Goal: Information Seeking & Learning: Learn about a topic

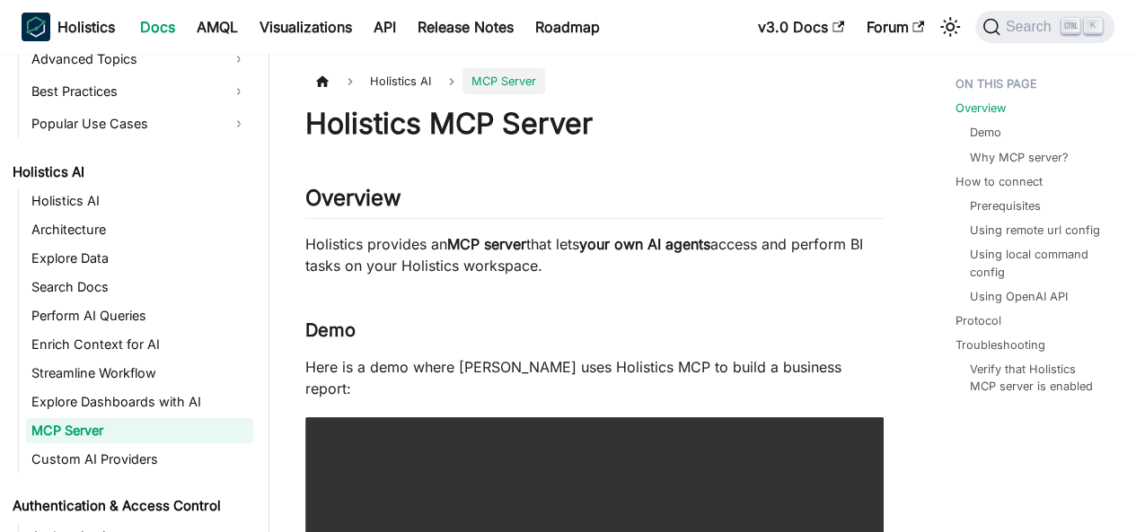
scroll to position [827, 0]
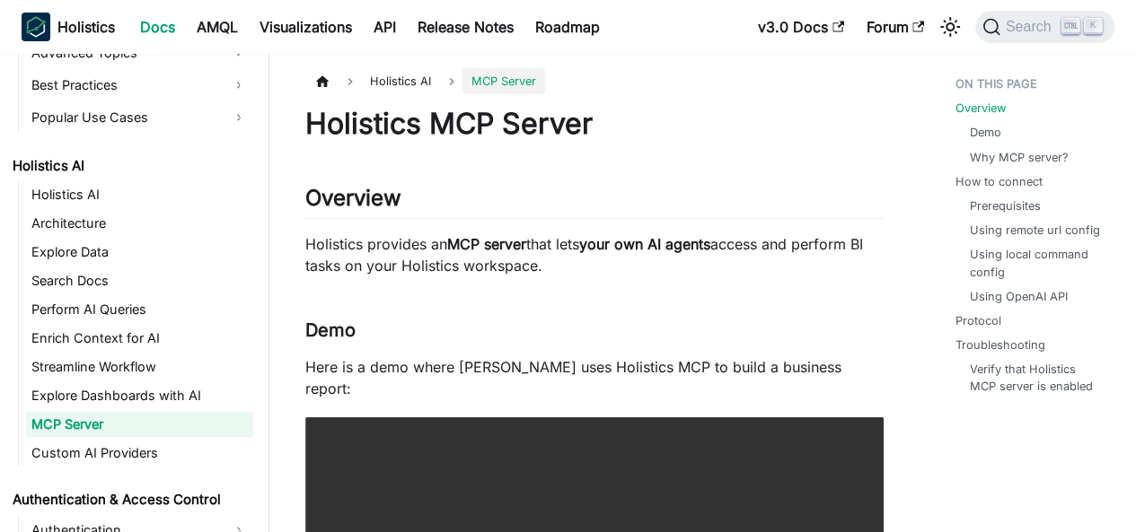
click at [474, 234] on p "Holistics provides an MCP server that lets your own AI agents access and perfor…" at bounding box center [594, 254] width 578 height 43
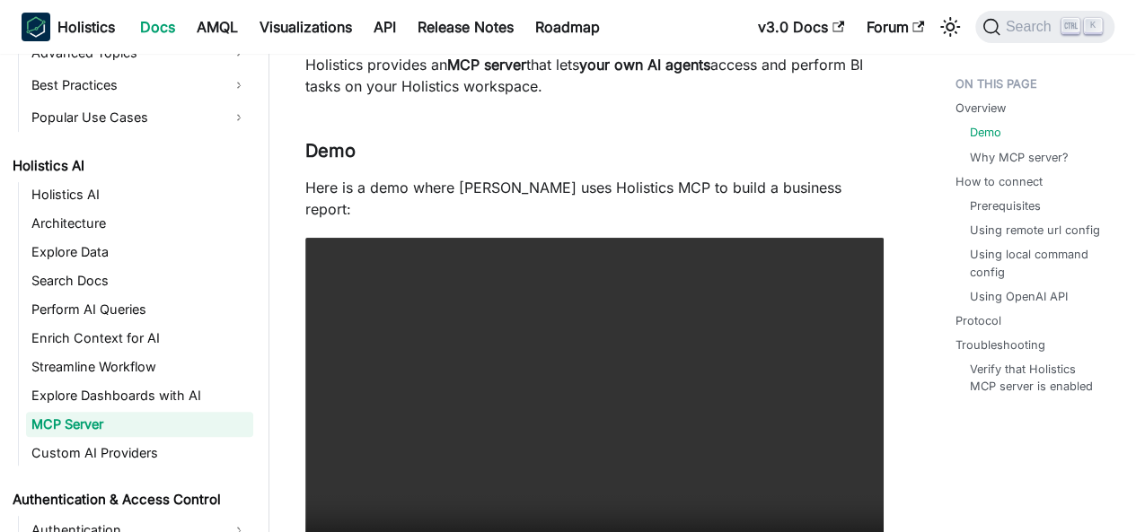
scroll to position [269, 0]
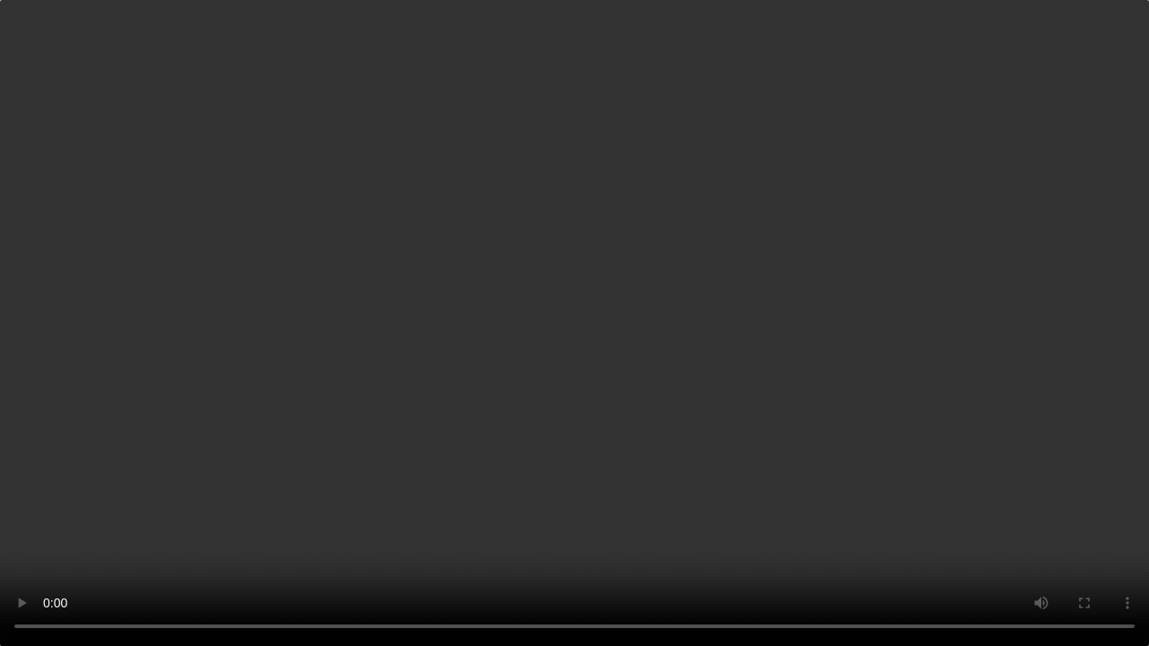
click at [164, 357] on video "Your browser does not support embedding video, but you can download it ." at bounding box center [574, 323] width 1149 height 646
click at [165, 357] on video "Your browser does not support embedding video, but you can download it ." at bounding box center [574, 323] width 1149 height 646
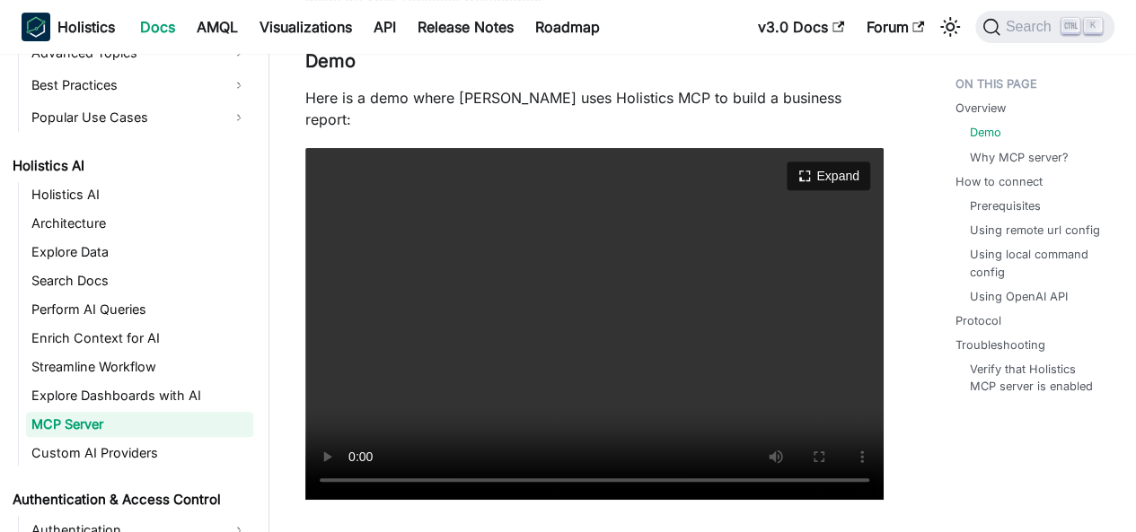
click at [491, 277] on video "Your browser does not support embedding video, but you can download it ." at bounding box center [594, 324] width 578 height 352
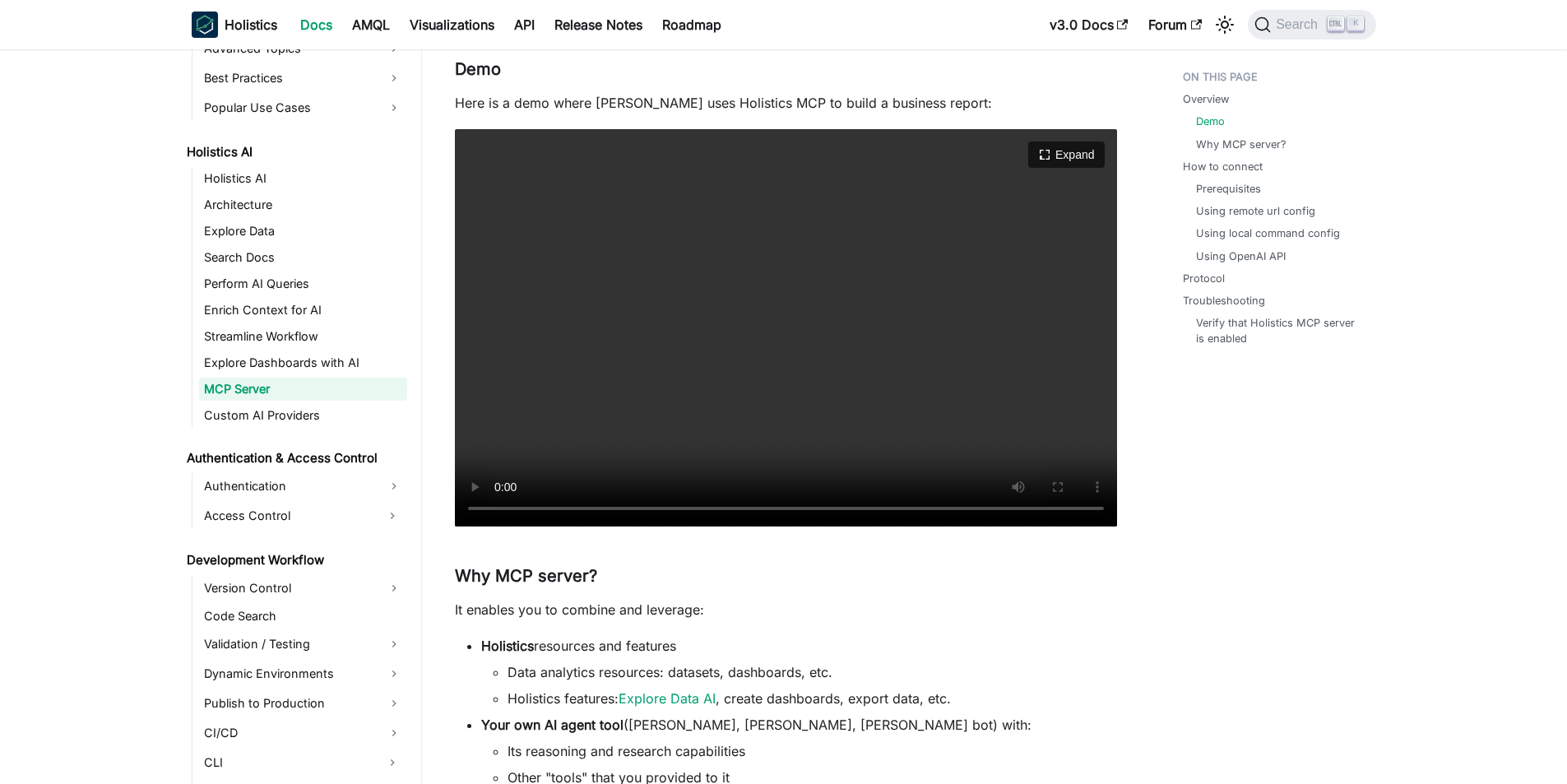
scroll to position [27, 0]
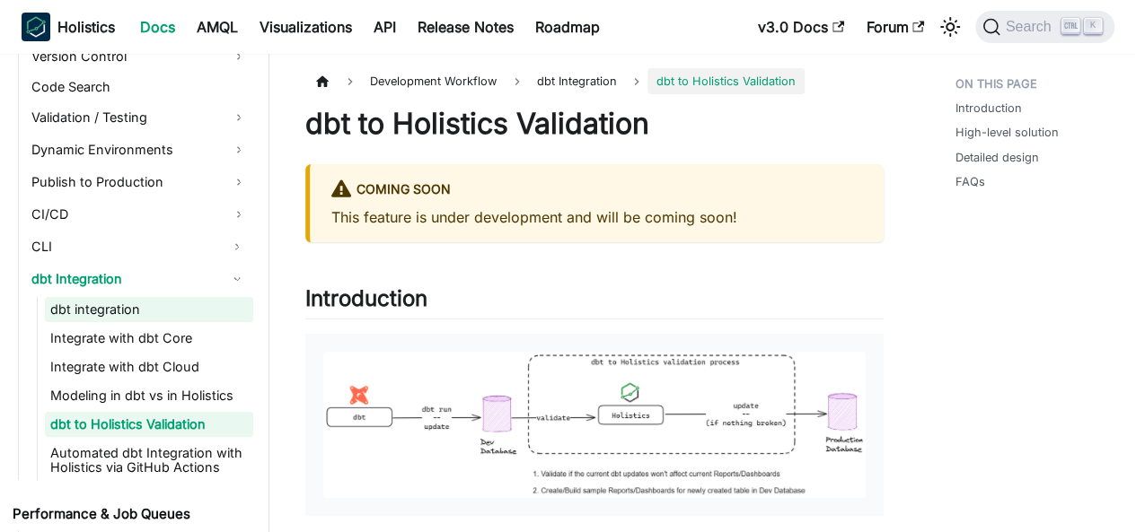
click at [110, 312] on link "dbt integration" at bounding box center [149, 309] width 208 height 25
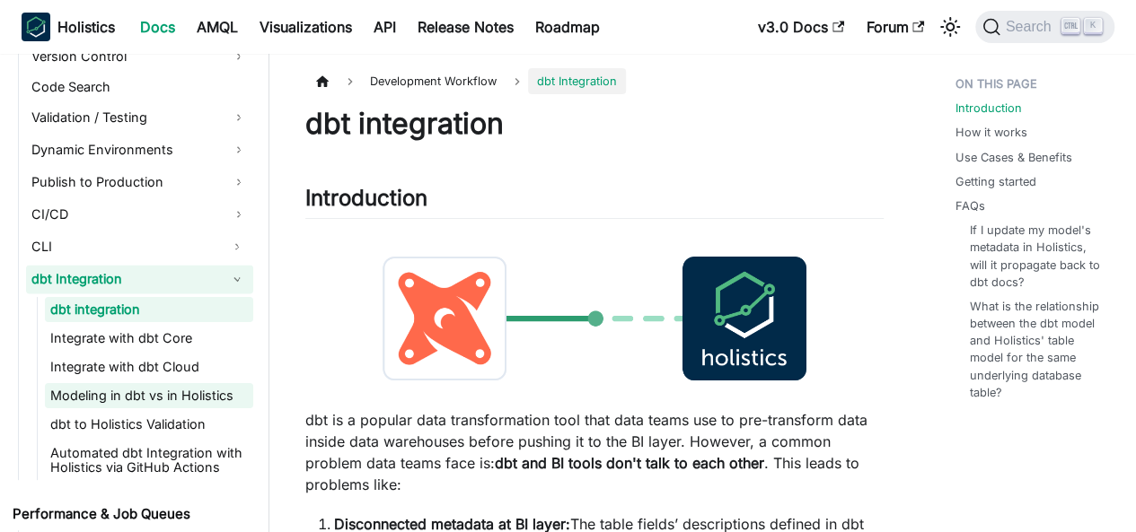
click at [112, 400] on link "Modeling in dbt vs in Holistics" at bounding box center [149, 395] width 208 height 25
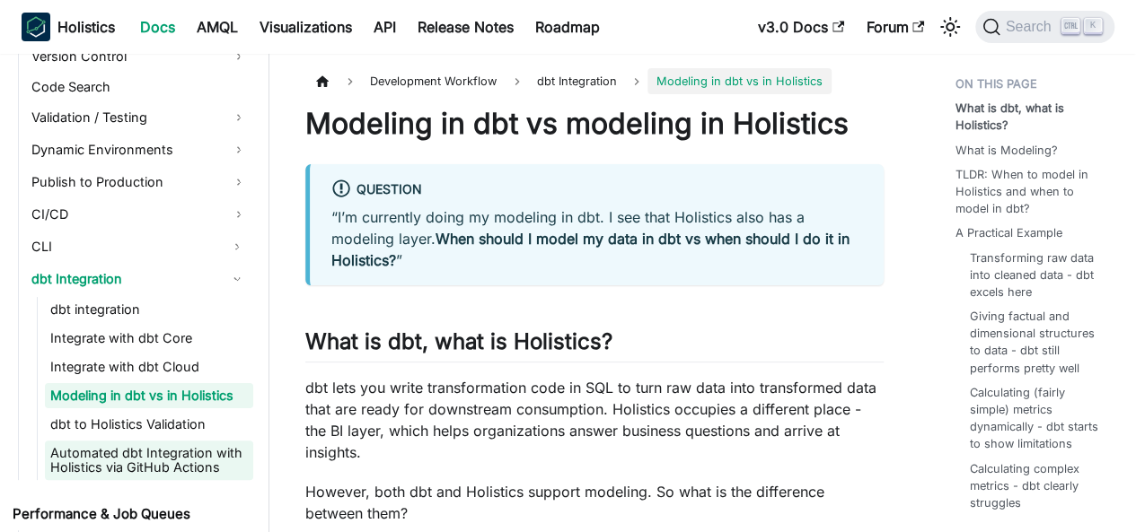
click at [127, 470] on link "Automated dbt Integration with Holistics via GitHub Actions" at bounding box center [149, 461] width 208 height 40
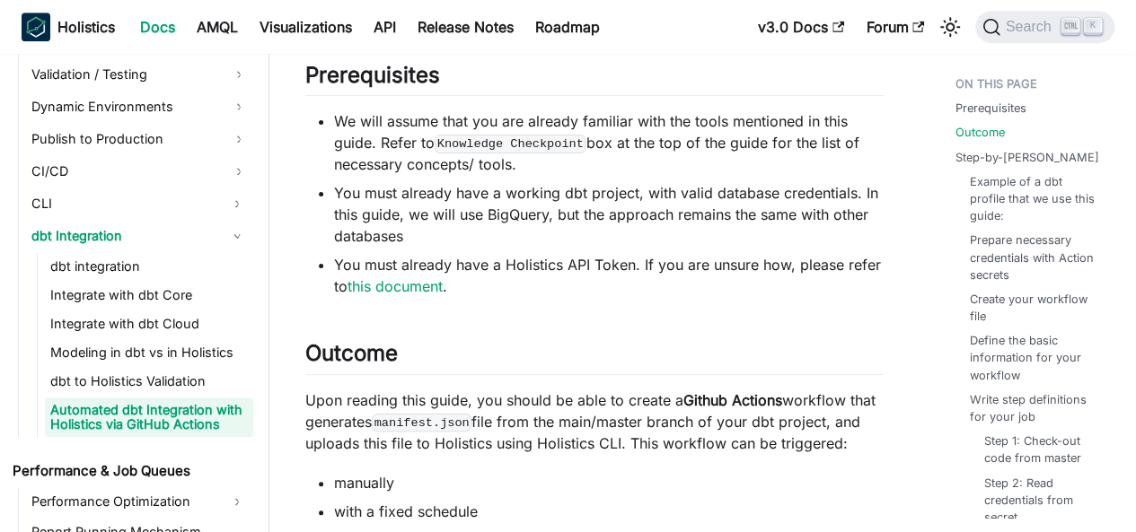
scroll to position [898, 0]
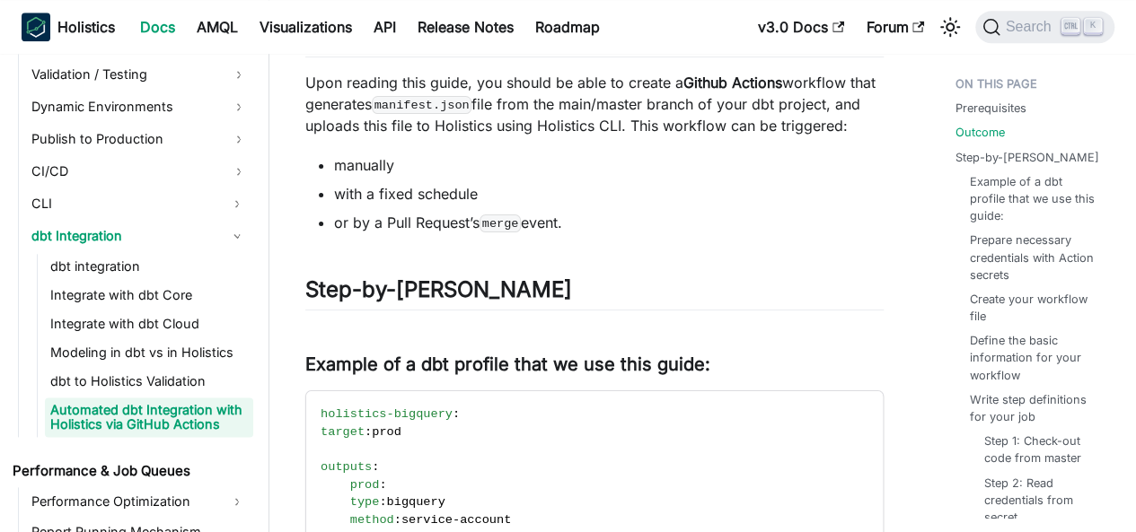
click at [176, 367] on ul "dbt integration Integrate with dbt Core Integrate with dbt Cloud Modeling in db…" at bounding box center [145, 345] width 216 height 183
click at [166, 377] on link "dbt to Holistics Validation" at bounding box center [149, 381] width 208 height 25
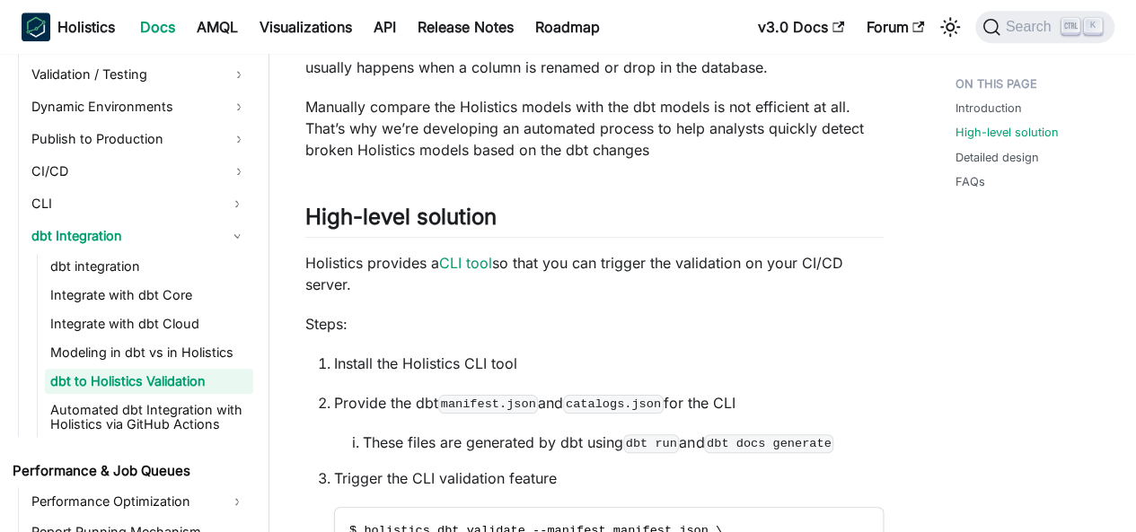
scroll to position [628, 0]
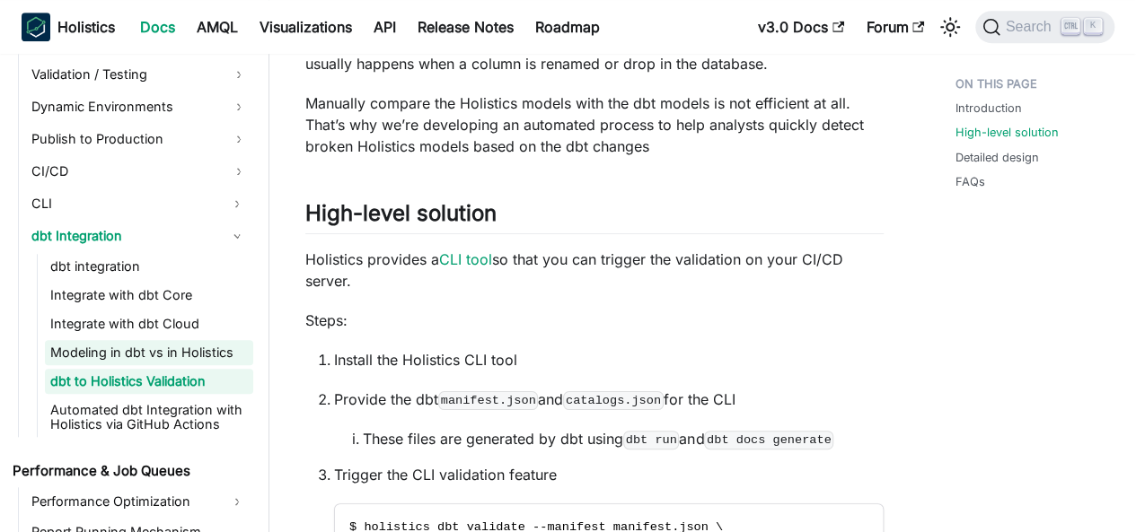
click at [162, 352] on link "Modeling in dbt vs in Holistics" at bounding box center [149, 352] width 208 height 25
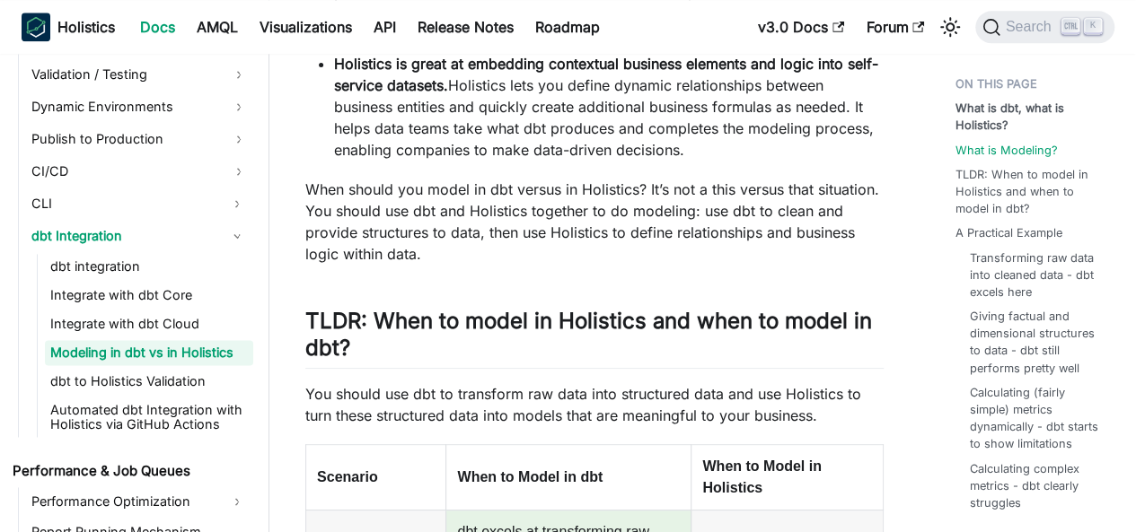
scroll to position [1167, 0]
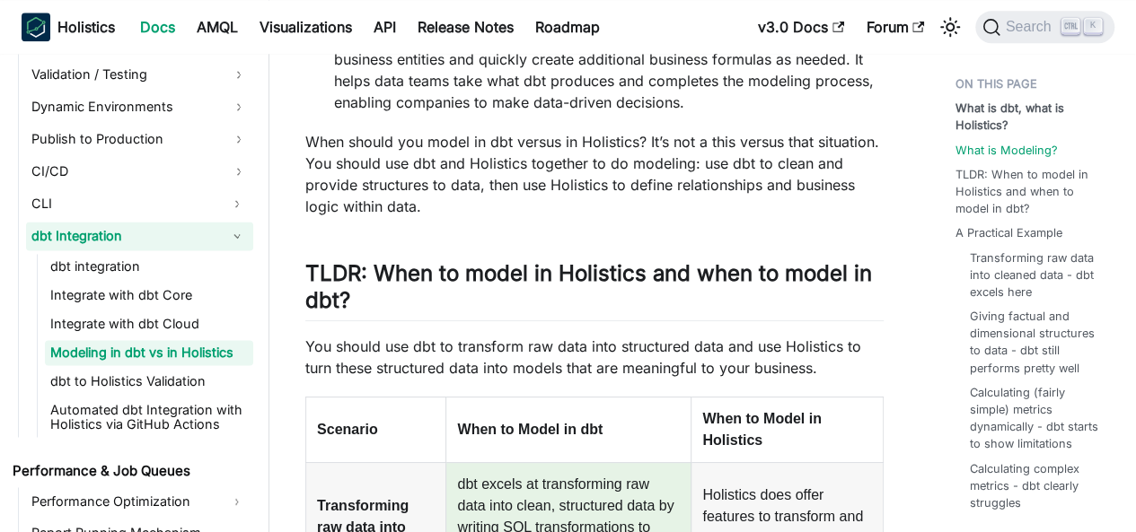
click at [134, 229] on link "dbt Integration" at bounding box center [123, 236] width 195 height 29
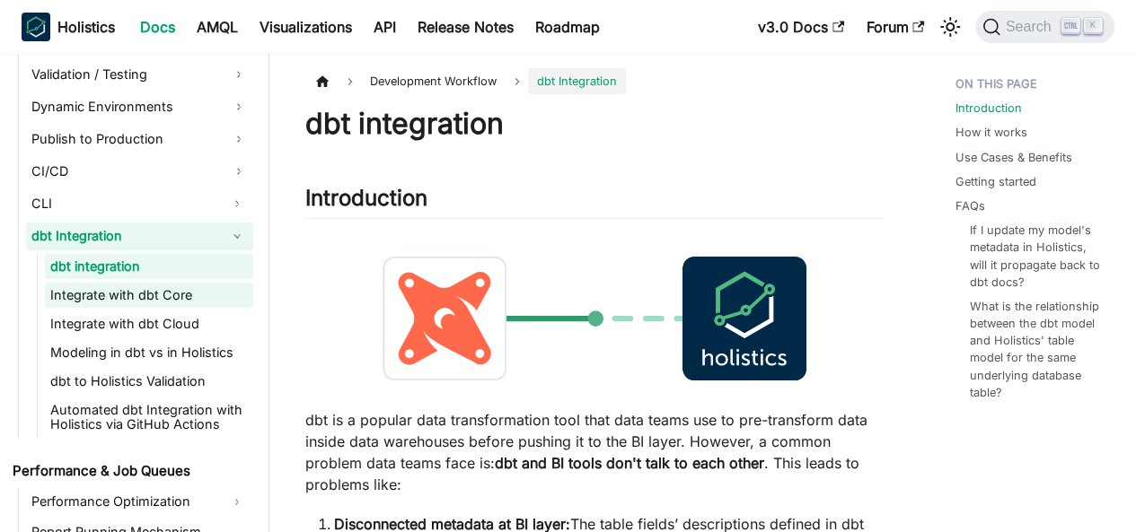
scroll to position [1725, 0]
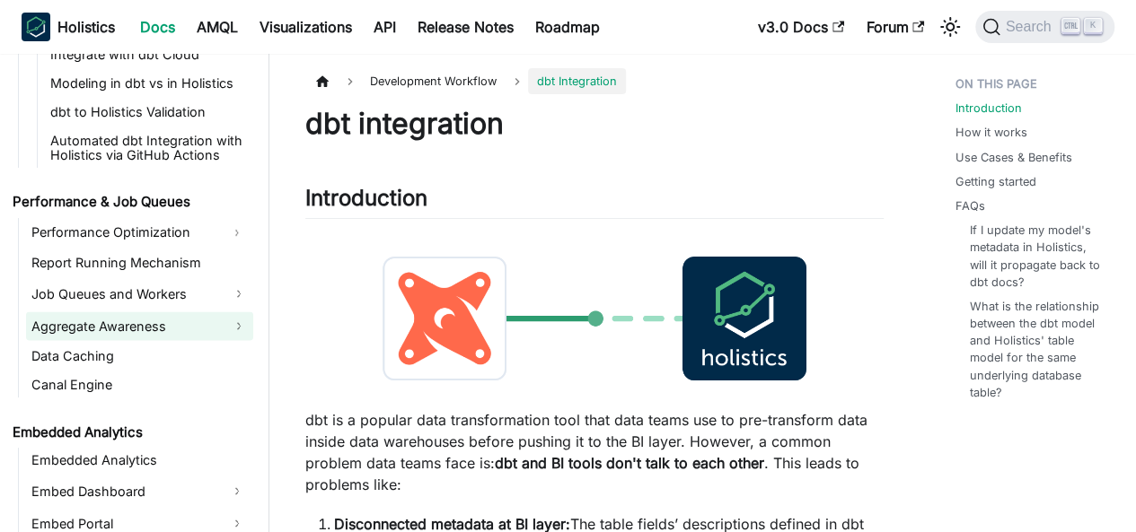
click at [133, 320] on link "Aggregate Awareness" at bounding box center [139, 326] width 227 height 29
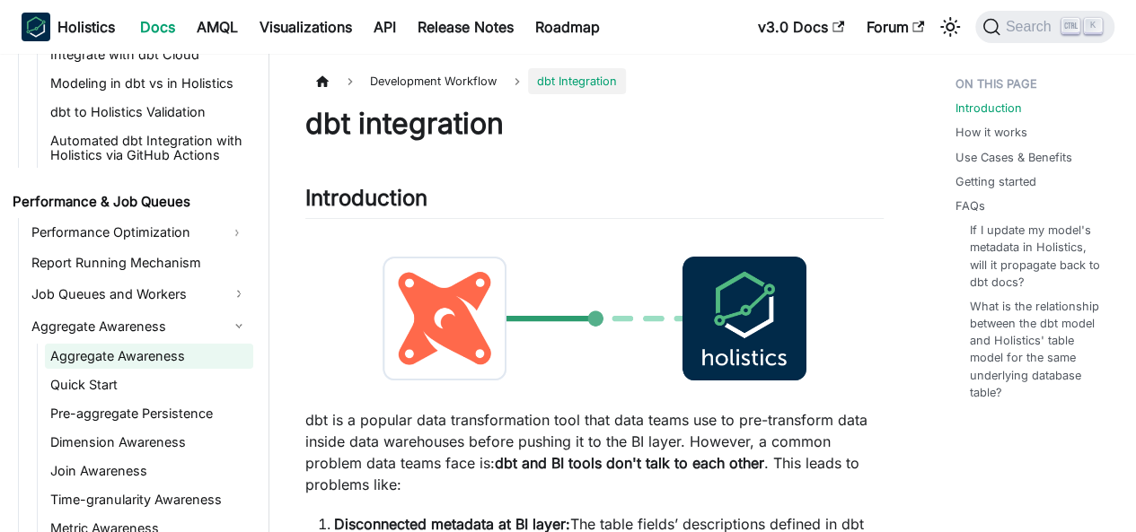
click at [178, 361] on link "Aggregate Awareness" at bounding box center [149, 356] width 208 height 25
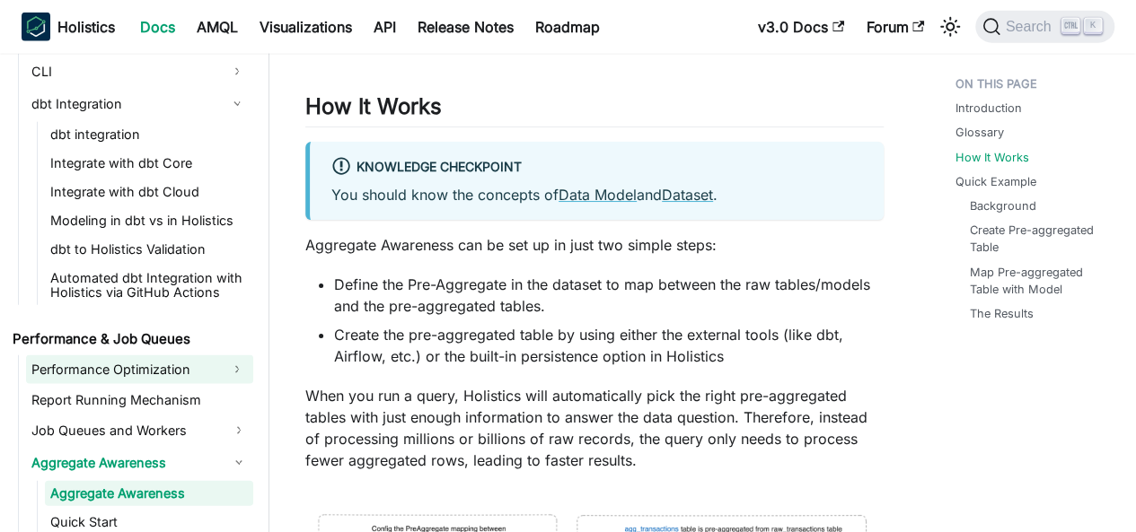
scroll to position [1545, 0]
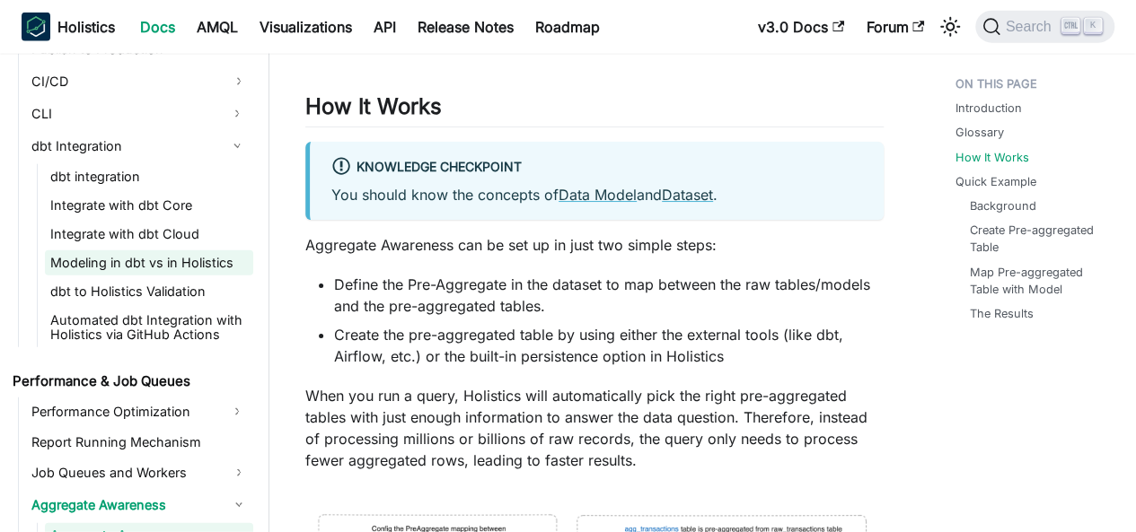
click at [158, 263] on link "Modeling in dbt vs in Holistics" at bounding box center [149, 262] width 208 height 25
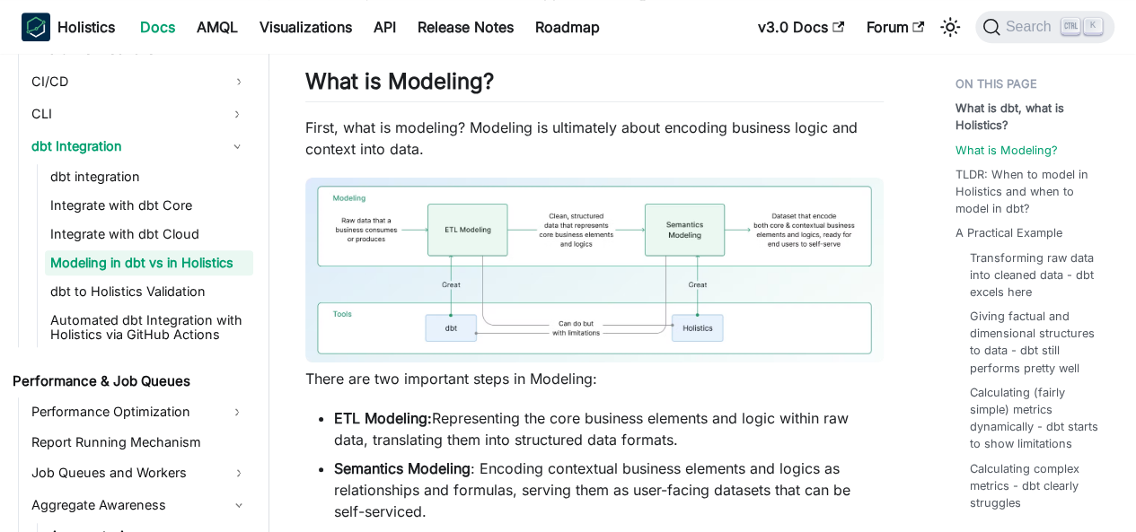
scroll to position [539, 0]
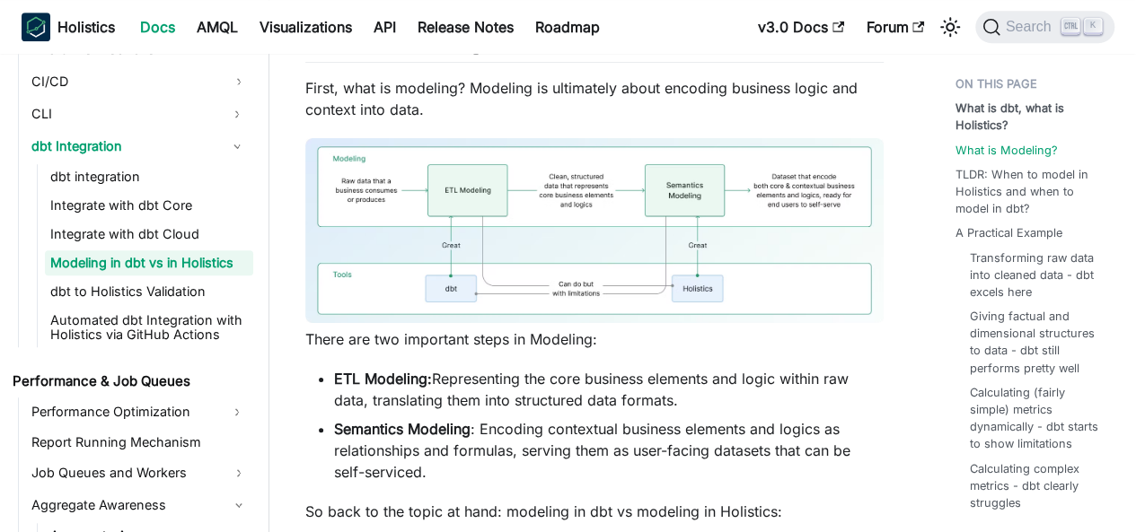
click at [186, 304] on ul "dbt integration Integrate with dbt Core Integrate with dbt Cloud Modeling in db…" at bounding box center [145, 255] width 216 height 183
click at [182, 295] on link "dbt to Holistics Validation" at bounding box center [149, 291] width 208 height 25
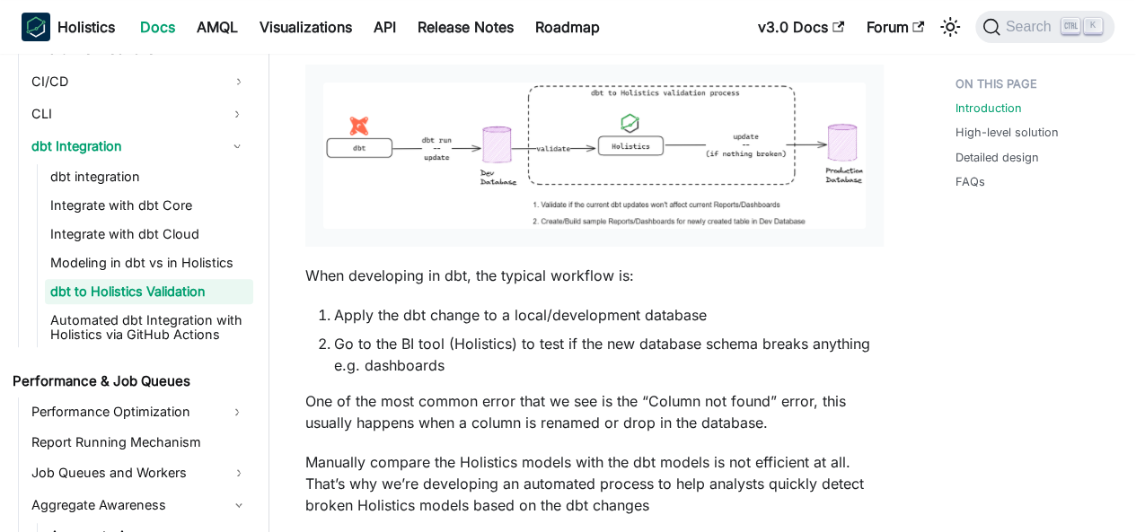
scroll to position [359, 0]
